Goal: Find specific page/section

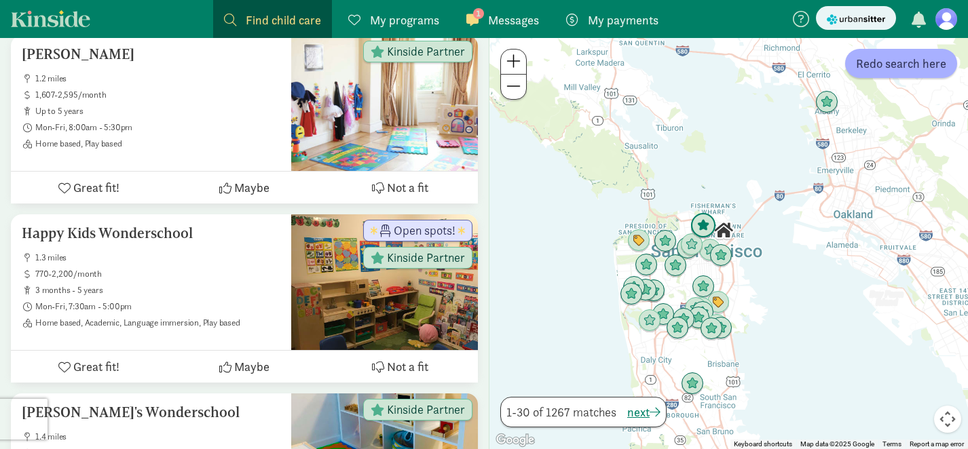
scroll to position [857, 0]
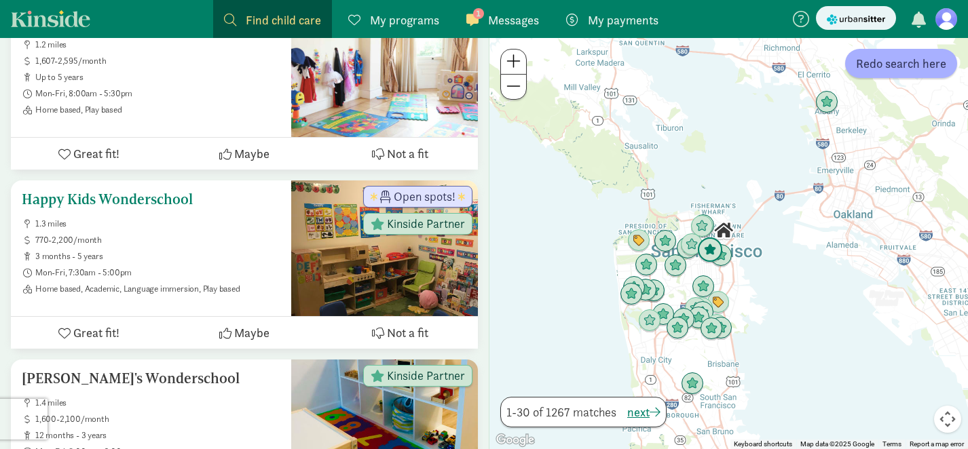
click at [162, 202] on h5 "Happy Kids Wonderschool" at bounding box center [151, 199] width 259 height 16
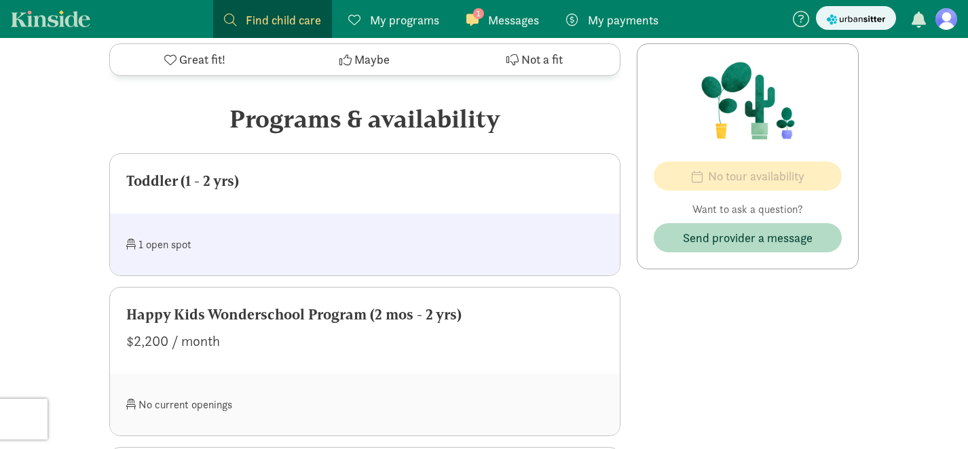
scroll to position [620, 0]
